Goal: Task Accomplishment & Management: Use online tool/utility

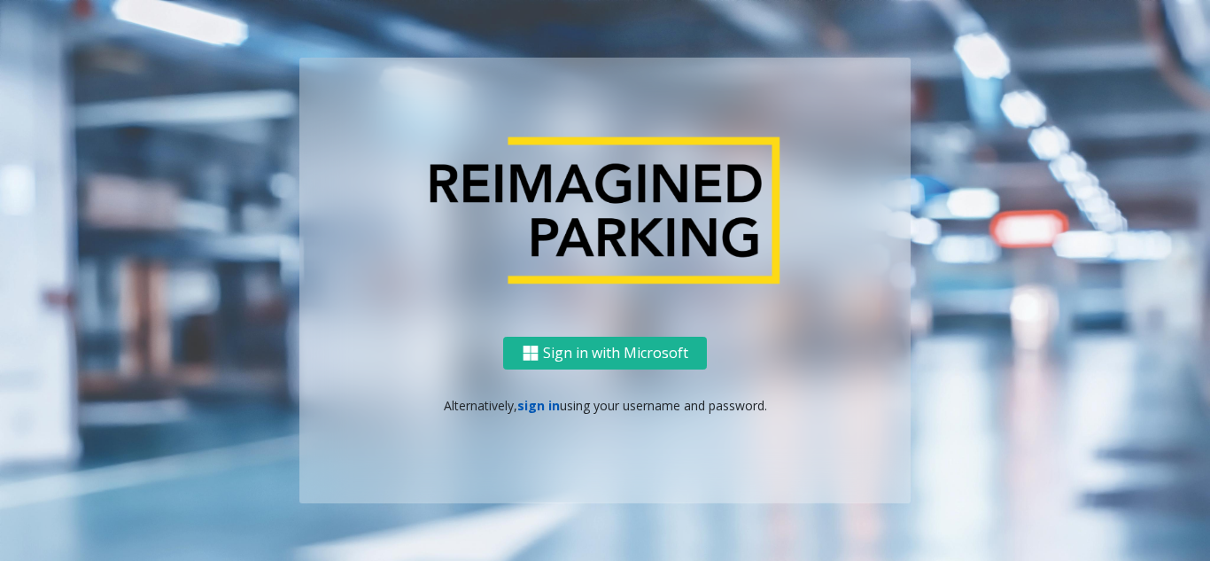
click at [534, 400] on link "sign in" at bounding box center [538, 405] width 43 height 17
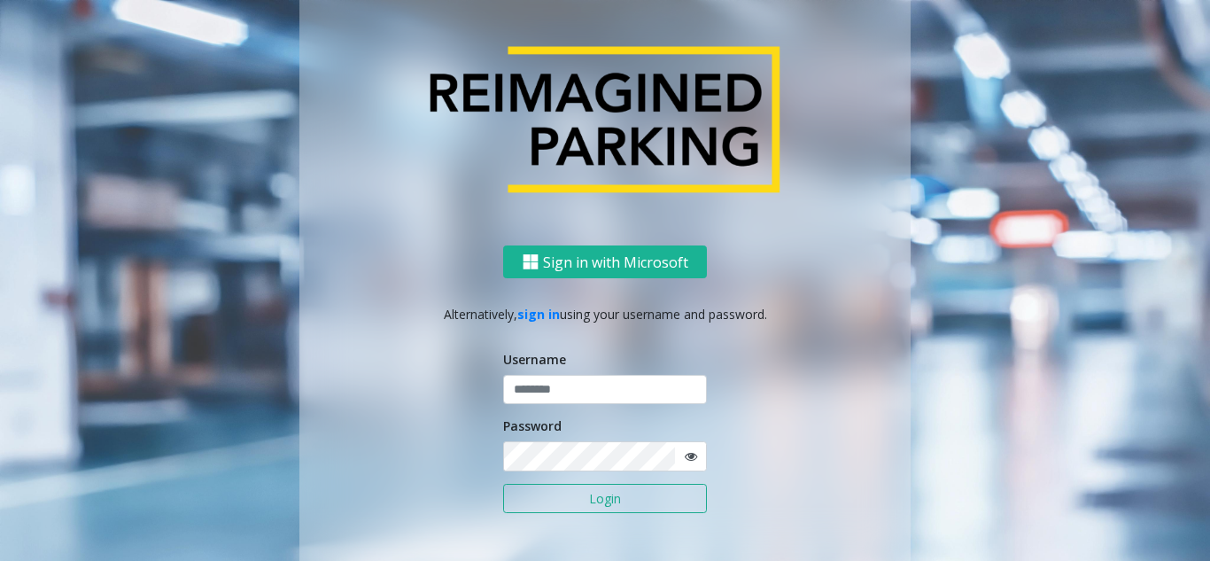
click at [687, 457] on icon at bounding box center [691, 456] width 12 height 12
click at [657, 381] on input "text" at bounding box center [605, 390] width 204 height 30
paste input "*******"
type input "*******"
click at [658, 494] on button "Login" at bounding box center [605, 499] width 204 height 30
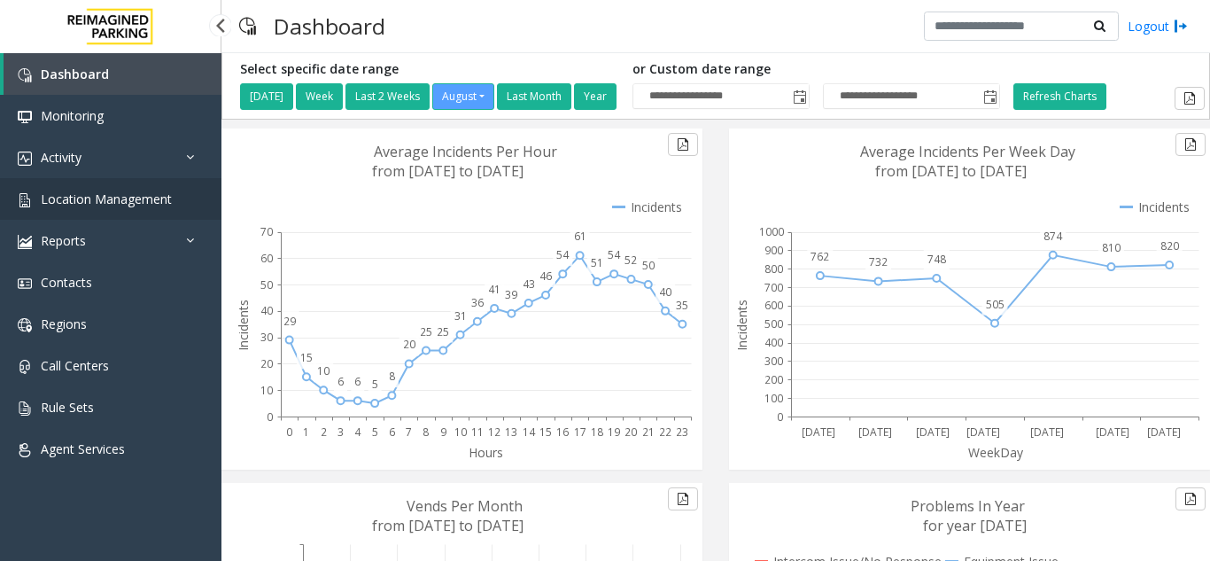
drag, startPoint x: 0, startPoint y: 0, endPoint x: 126, endPoint y: 210, distance: 244.8
click at [126, 210] on link "Location Management" at bounding box center [110, 199] width 221 height 42
click at [91, 175] on link "Activity" at bounding box center [110, 157] width 221 height 42
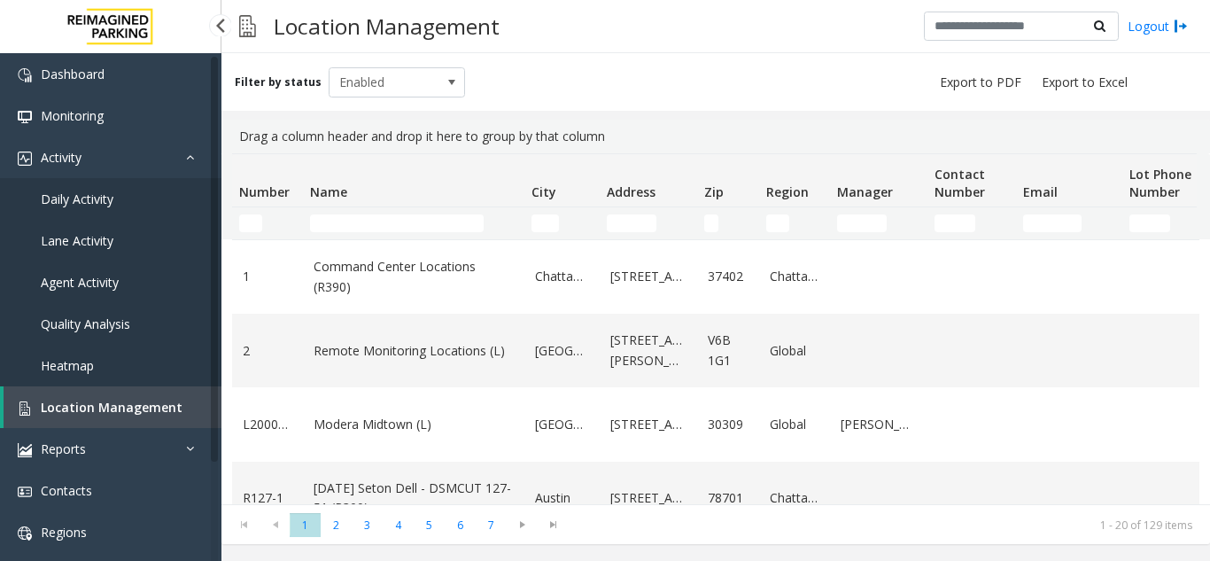
click at [112, 202] on span "Daily Activity" at bounding box center [77, 198] width 73 height 17
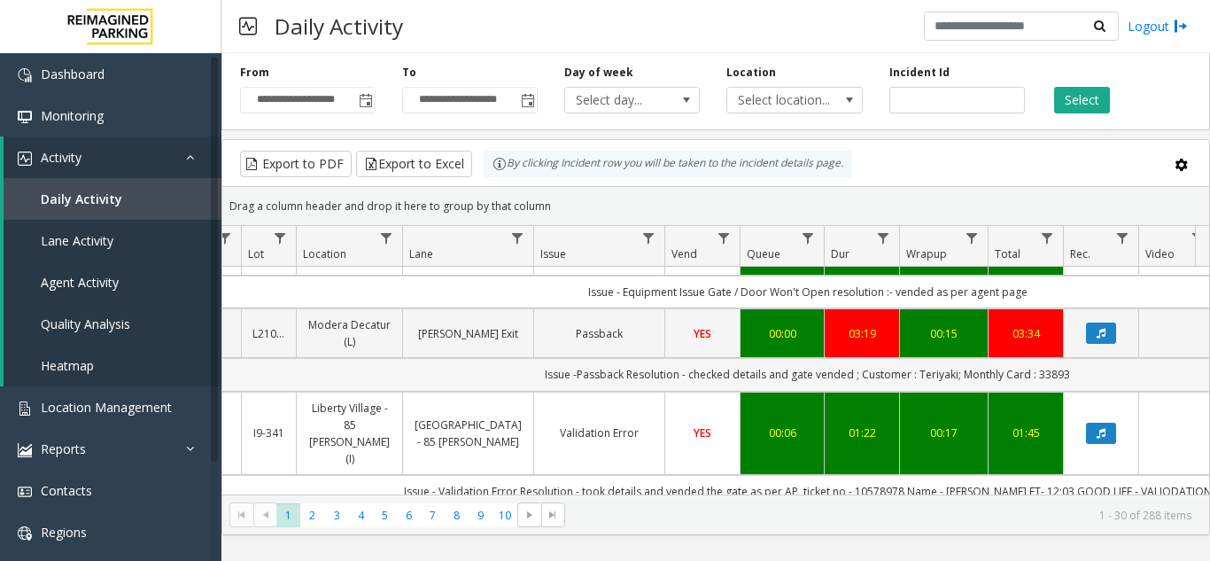
scroll to position [89, 242]
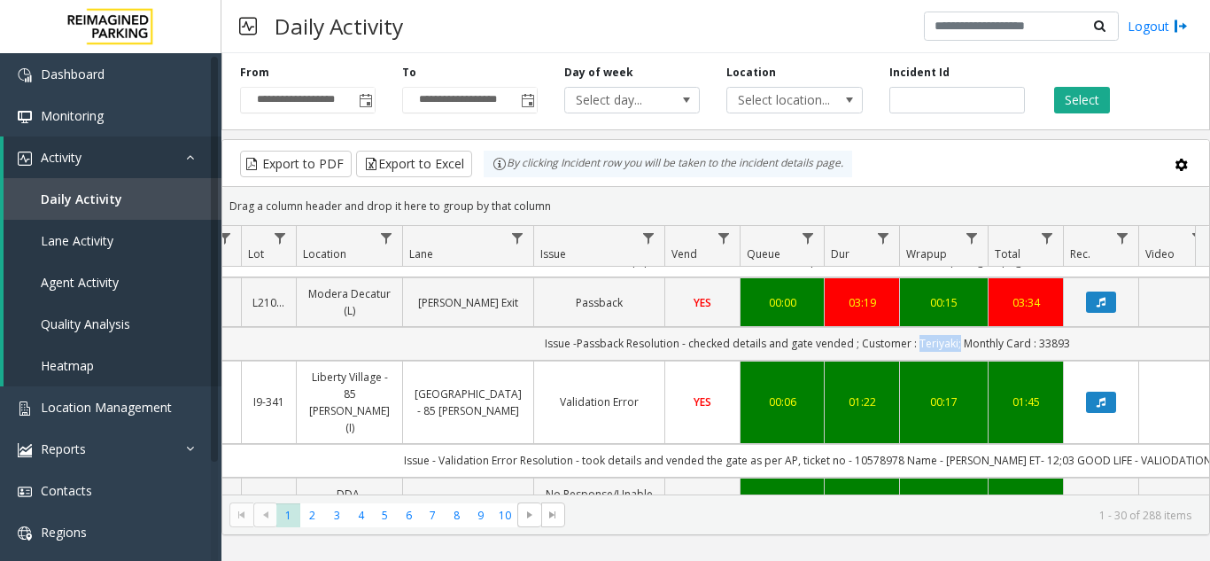
drag, startPoint x: 915, startPoint y: 344, endPoint x: 955, endPoint y: 344, distance: 39.9
click at [955, 344] on td "Issue -Passback Resolution - checked details and gate vended ; Customer : Teriy…" at bounding box center [807, 343] width 1597 height 33
drag, startPoint x: 961, startPoint y: 341, endPoint x: 913, endPoint y: 341, distance: 47.8
click at [913, 341] on td "Issue -Passback Resolution - checked details and gate vended ; Customer : Teriy…" at bounding box center [807, 343] width 1597 height 33
copy td "Teriyaki;"
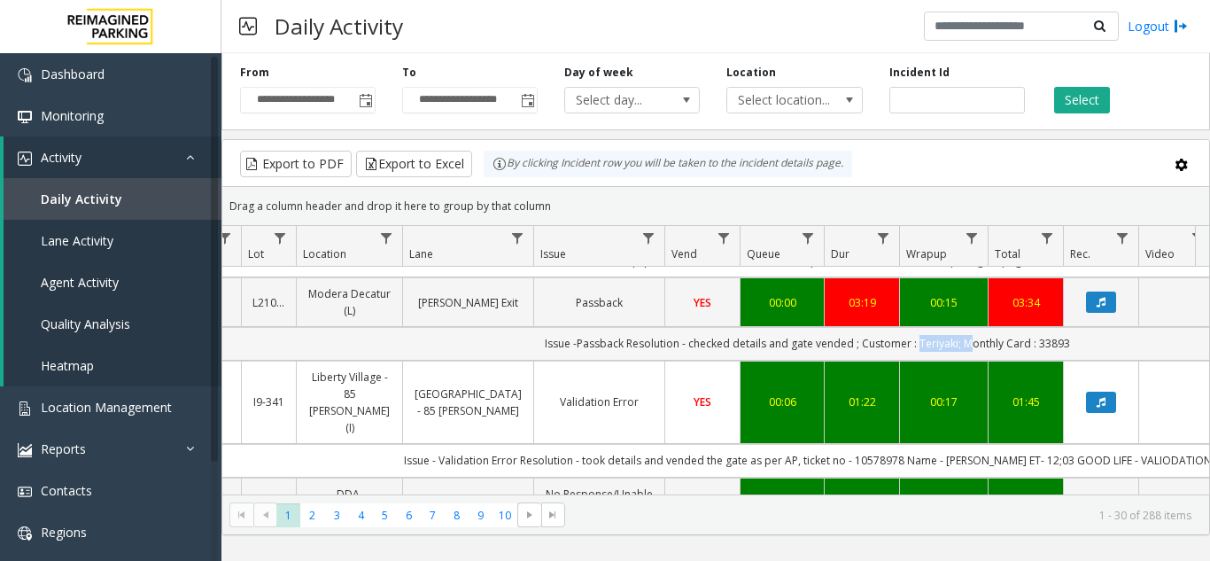
drag, startPoint x: 1036, startPoint y: 345, endPoint x: 1070, endPoint y: 339, distance: 35.0
click at [1070, 339] on td "Issue -Passback Resolution - checked details and gate vended ; Customer : Teriy…" at bounding box center [807, 343] width 1597 height 33
copy td "33893"
